Goal: Task Accomplishment & Management: Manage account settings

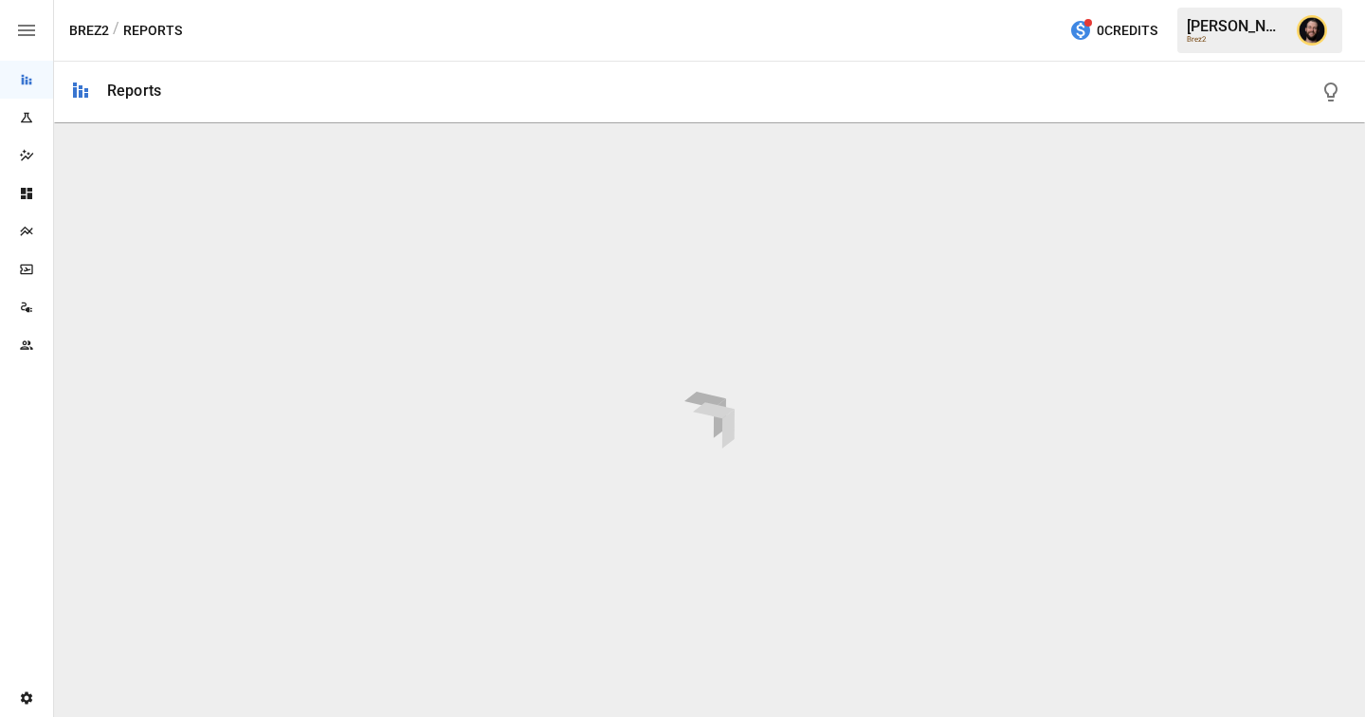
click at [27, 339] on icon "Team" at bounding box center [26, 344] width 15 height 15
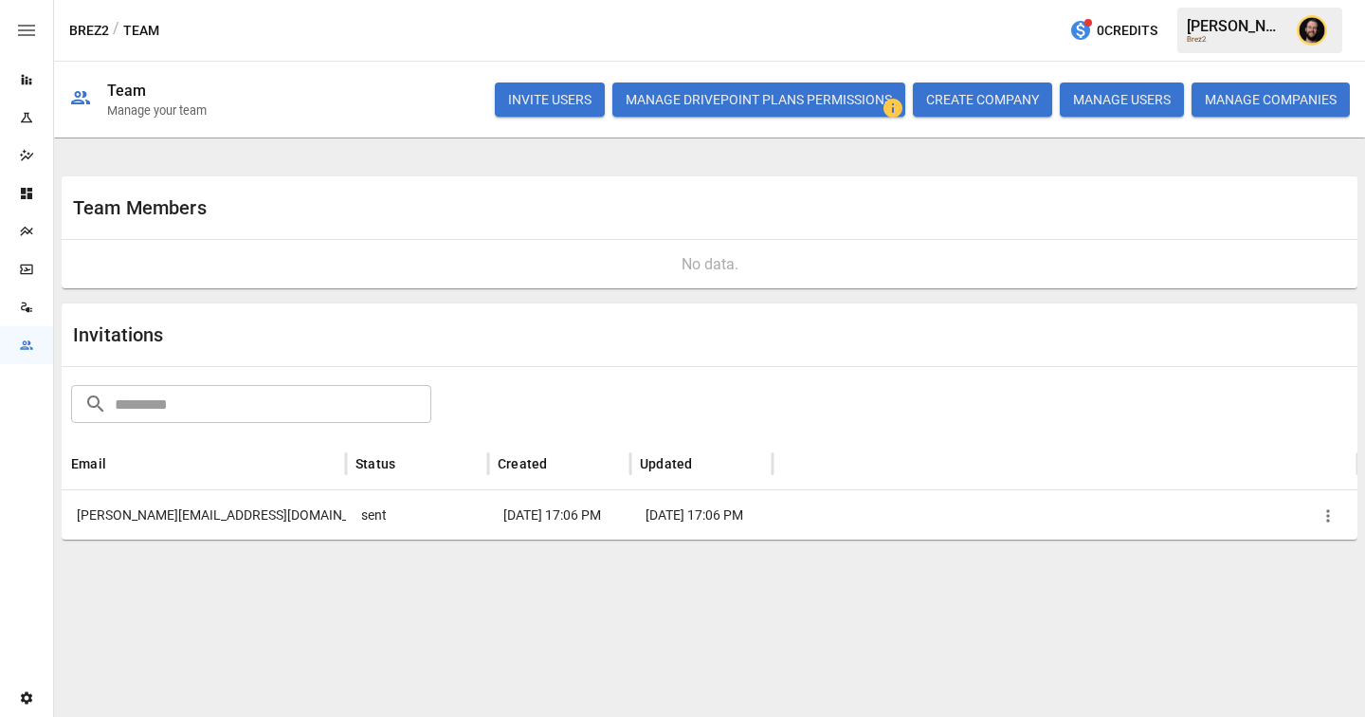
click at [547, 99] on button "INVITE USERS" at bounding box center [550, 99] width 110 height 34
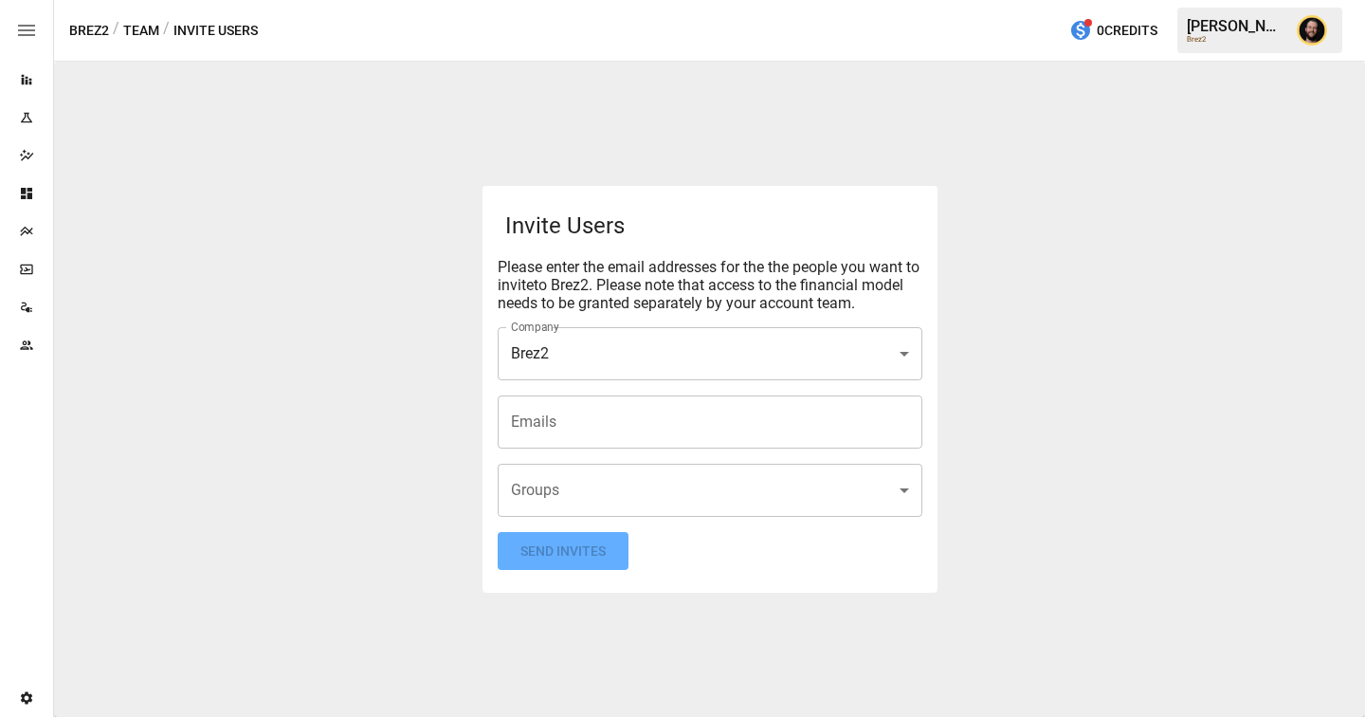
click at [550, 431] on input "Emails" at bounding box center [710, 422] width 408 height 36
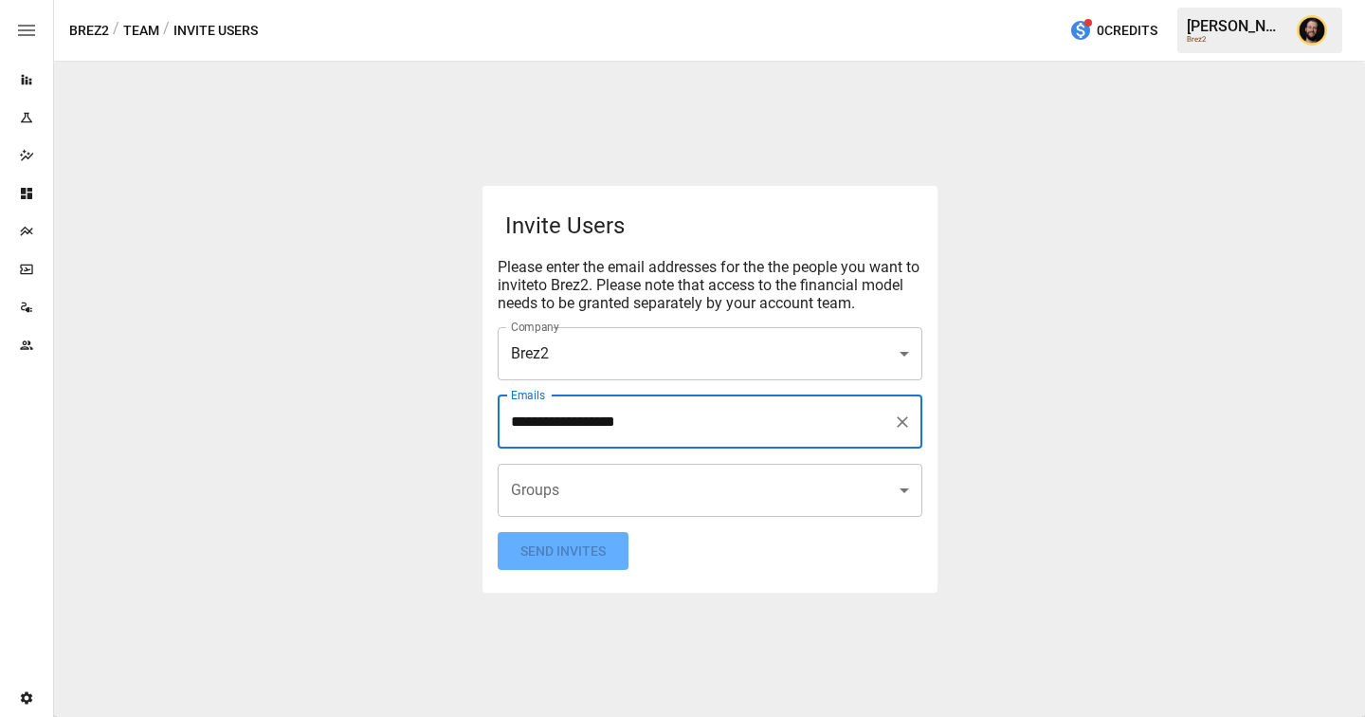
type input "**********"
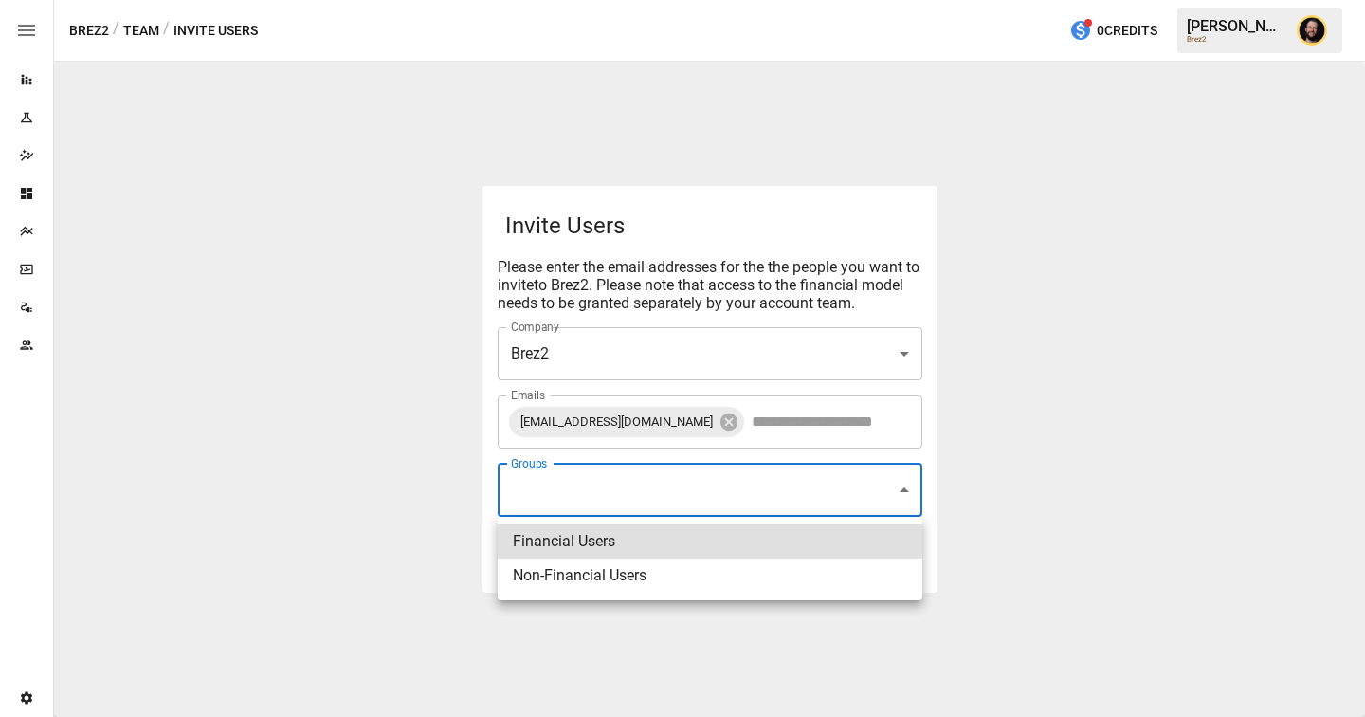
click at [571, 0] on body "Reports Experiments Dazzler Studio Dashboards Plans SmartModel ™ Data Sources T…" at bounding box center [682, 0] width 1365 height 0
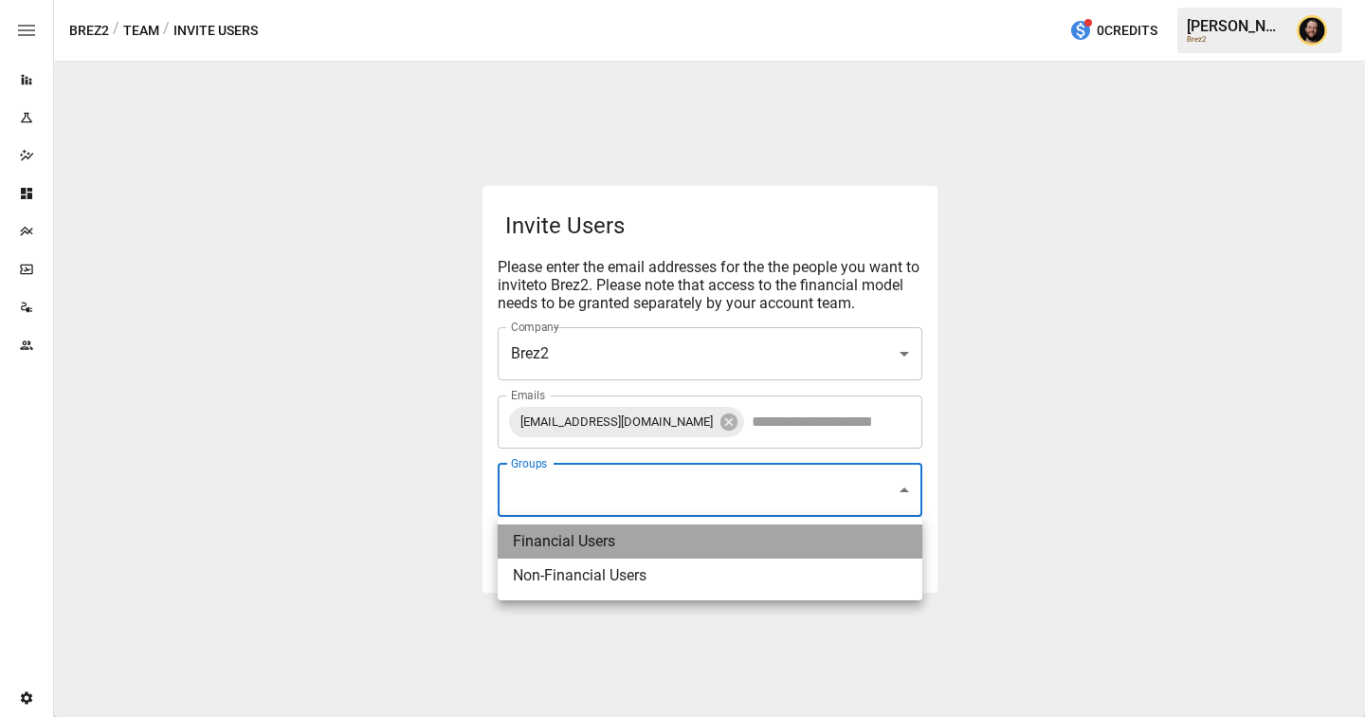
click at [549, 540] on li "Financial Users" at bounding box center [710, 541] width 425 height 34
type input "**********"
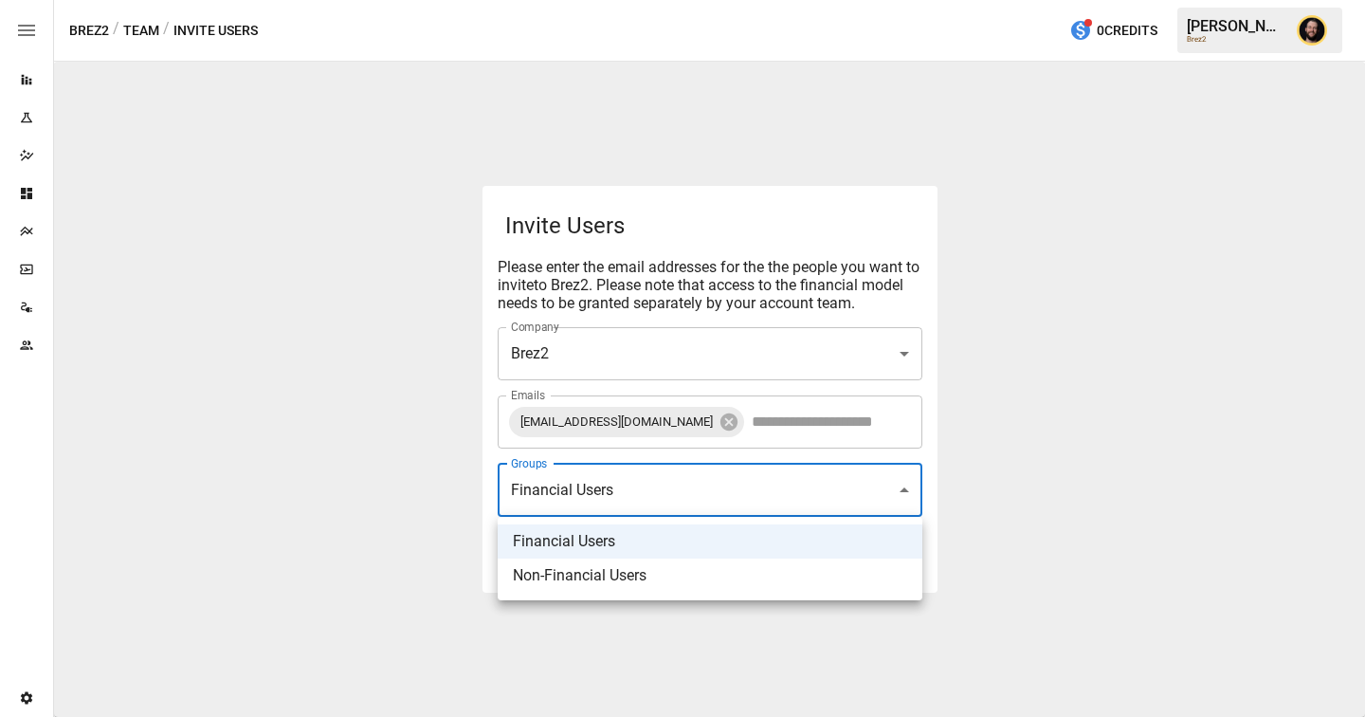
click at [393, 539] on div at bounding box center [682, 358] width 1365 height 717
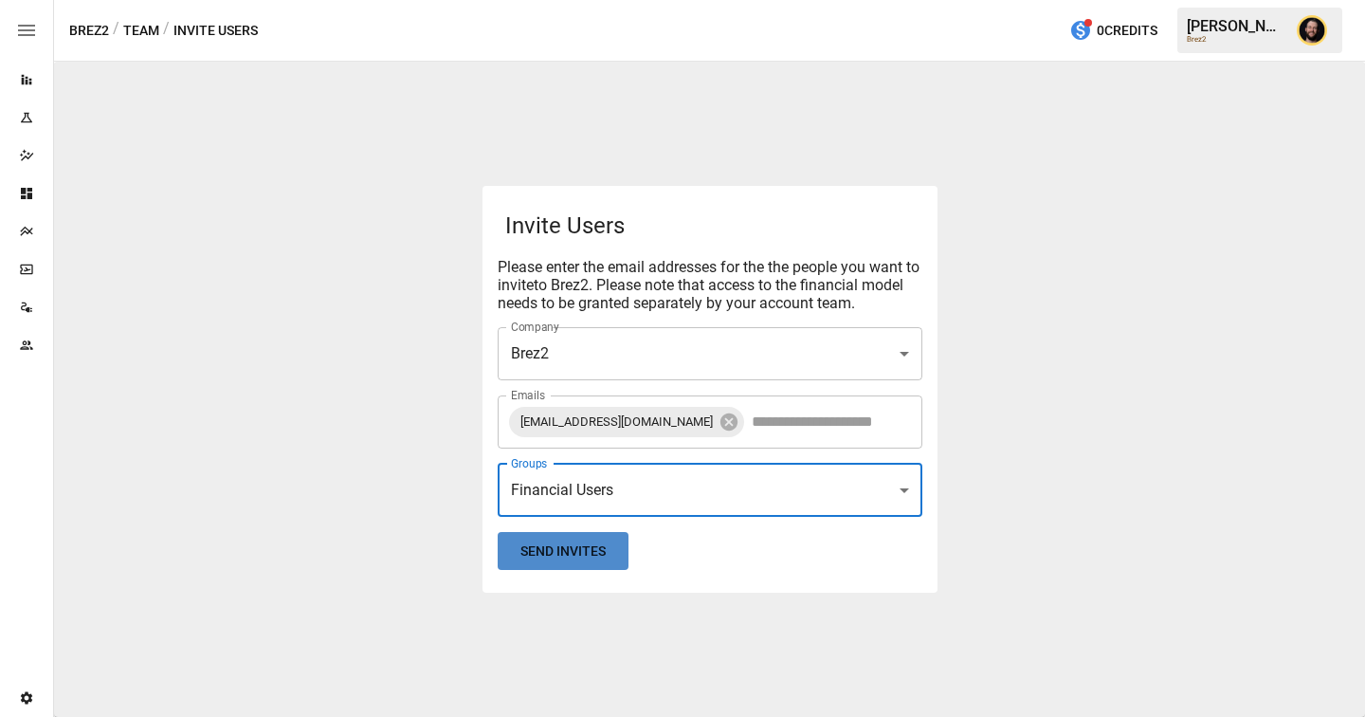
click at [529, 558] on button "Send Invites" at bounding box center [563, 551] width 131 height 39
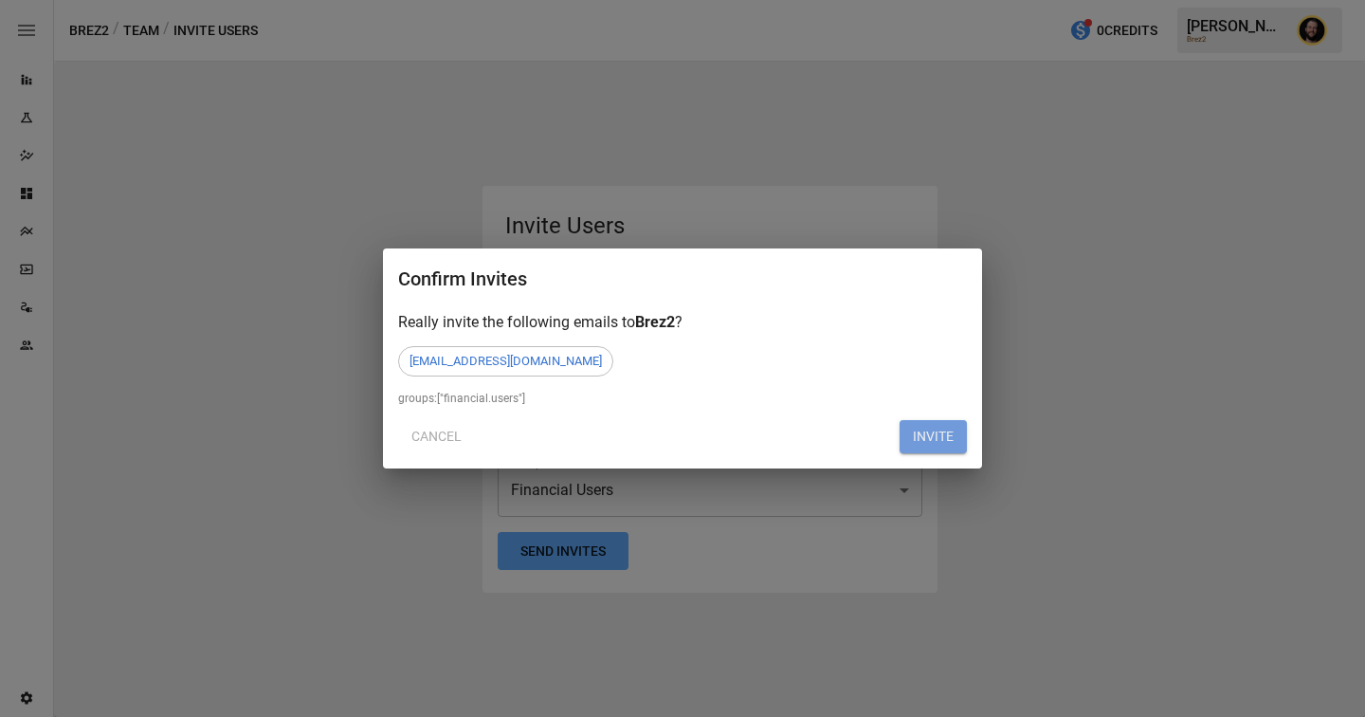
click at [949, 439] on button "INVITE" at bounding box center [933, 437] width 67 height 34
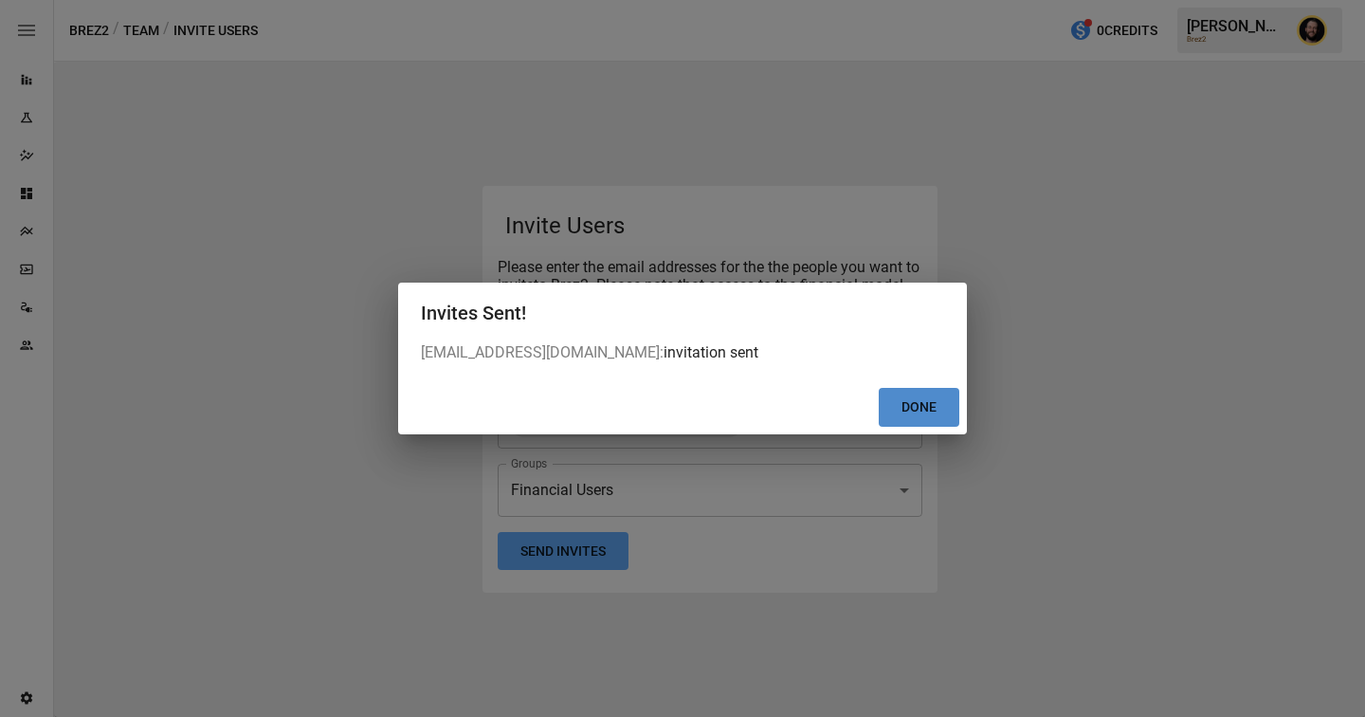
click at [952, 415] on button "Done" at bounding box center [919, 407] width 81 height 39
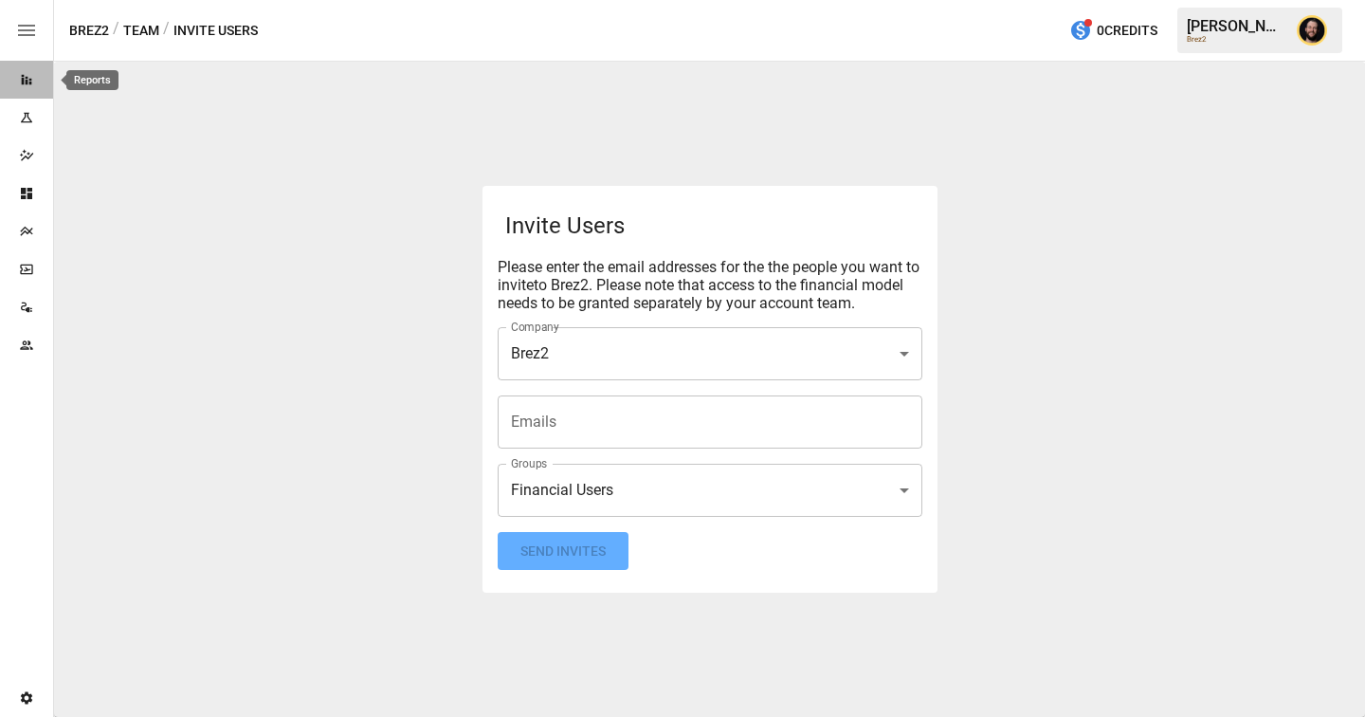
click at [20, 82] on icon "Reports" at bounding box center [26, 79] width 15 height 15
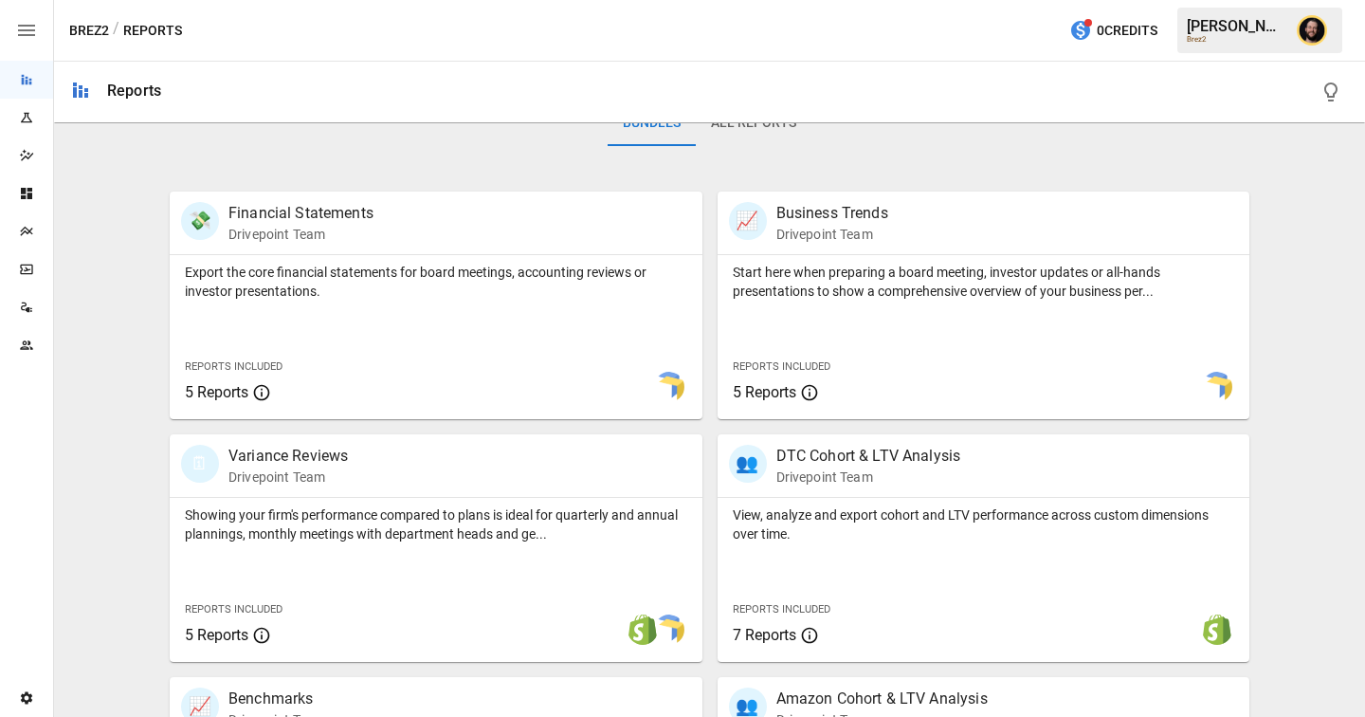
scroll to position [701, 0]
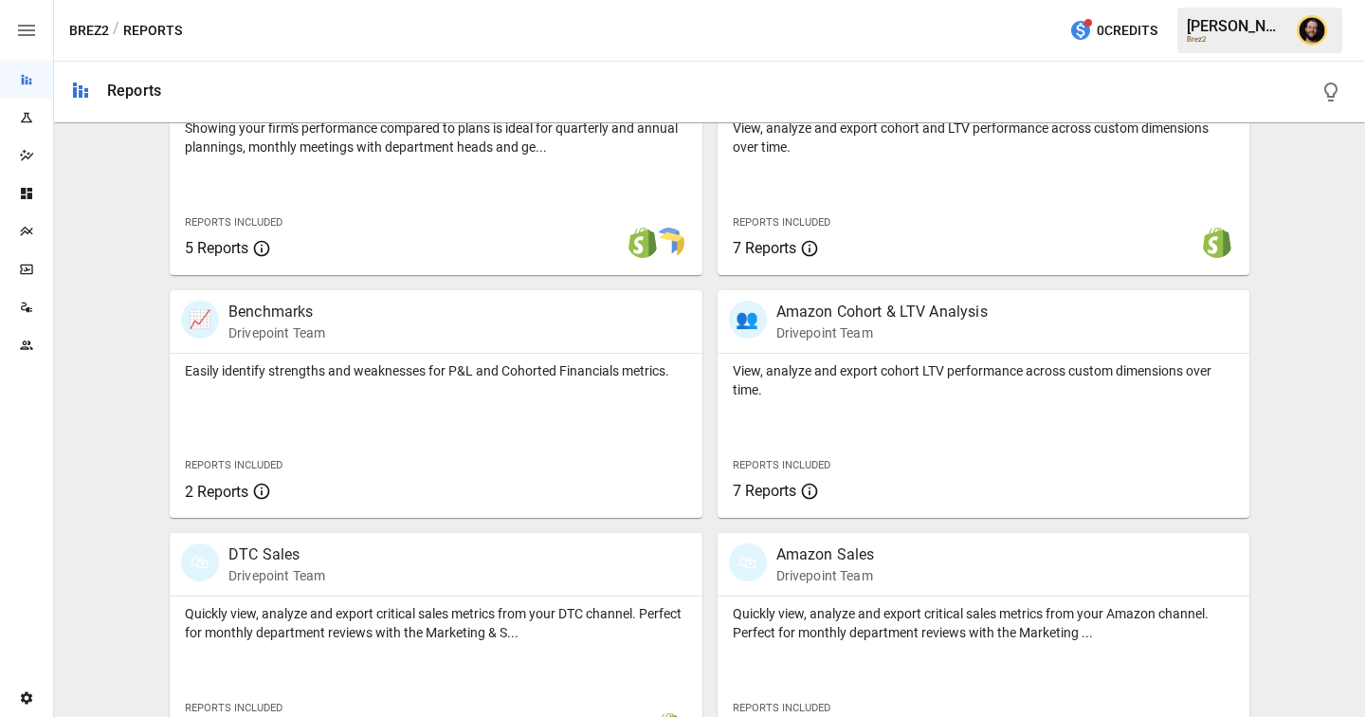
click at [27, 343] on icon "Team" at bounding box center [26, 344] width 15 height 15
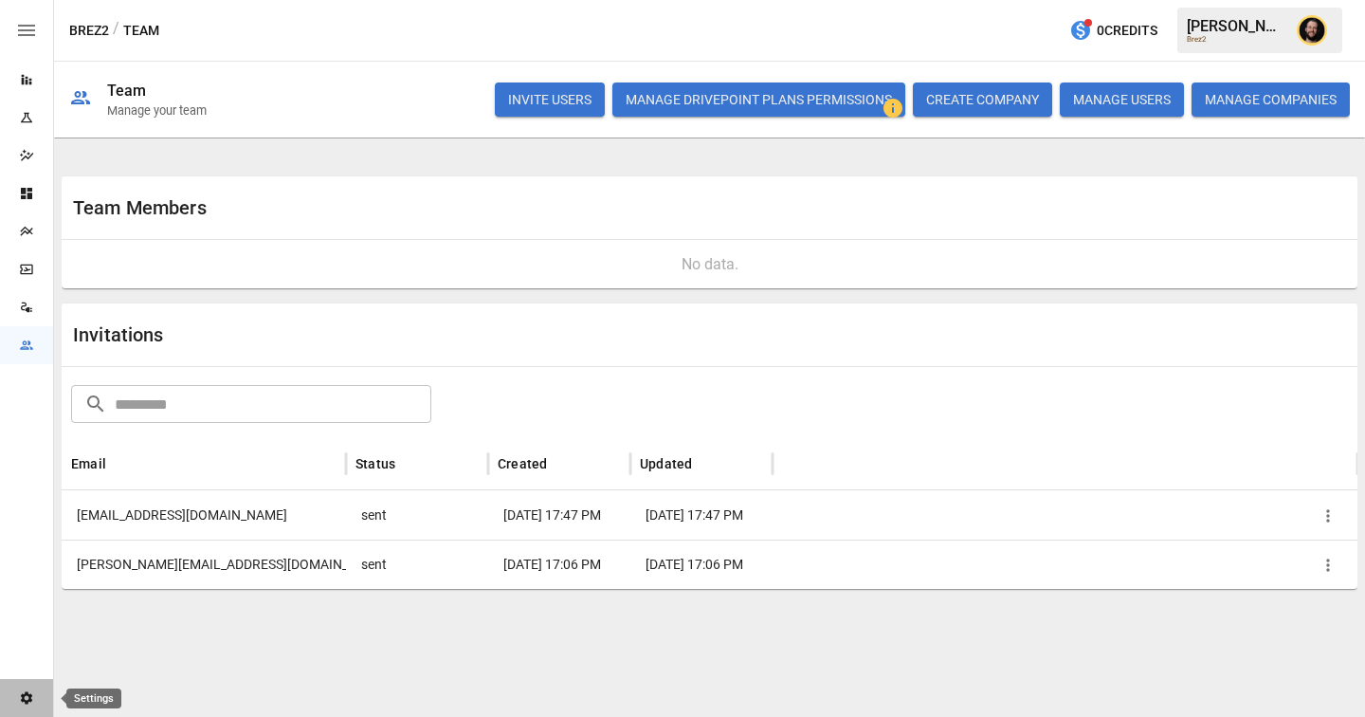
click at [32, 697] on icon "Settings" at bounding box center [26, 697] width 15 height 15
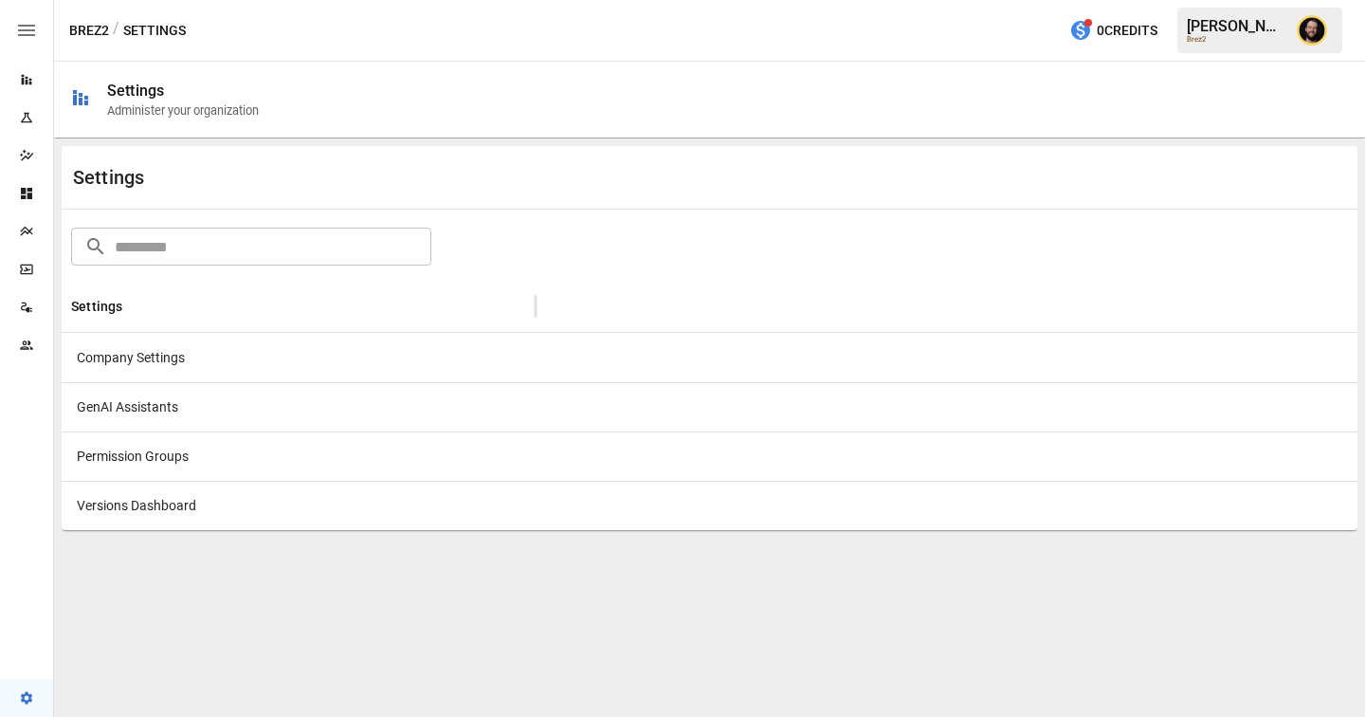
click at [342, 360] on div "Company Settings" at bounding box center [299, 357] width 474 height 49
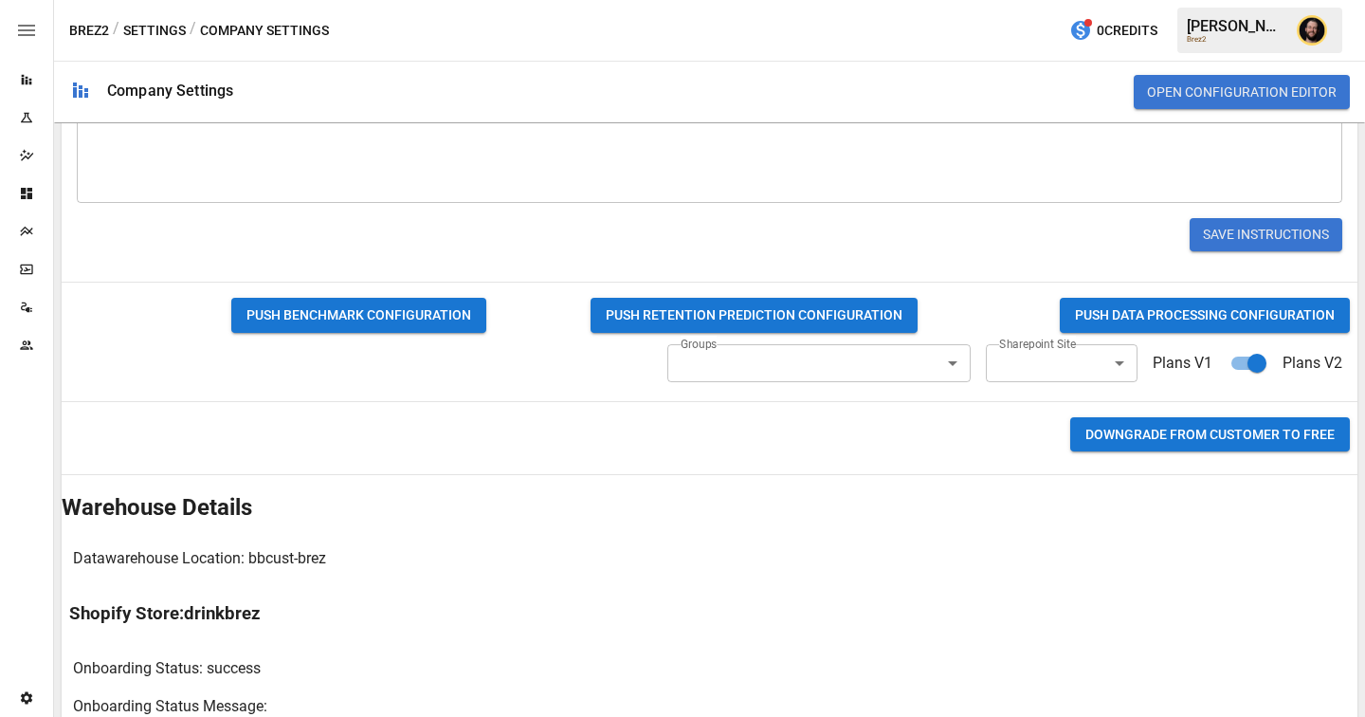
scroll to position [827, 0]
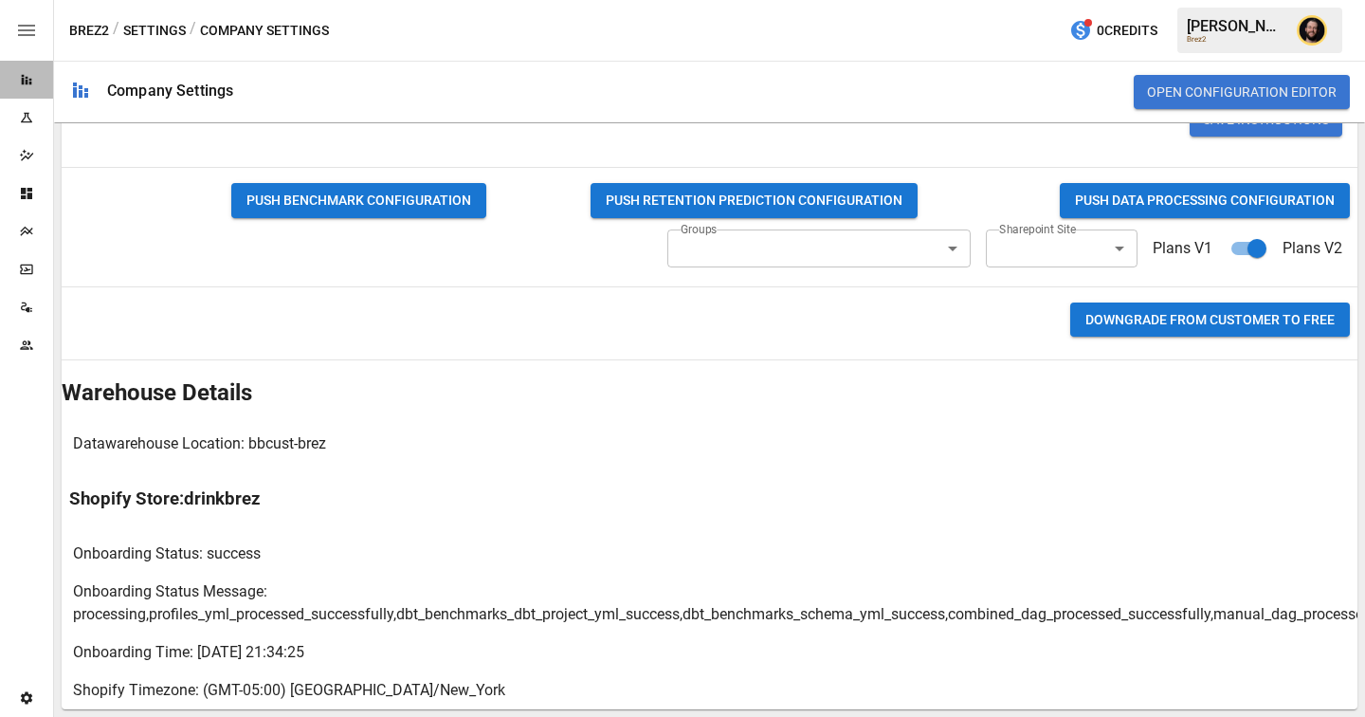
click at [32, 75] on icon "Reports" at bounding box center [26, 79] width 15 height 15
